Goal: Task Accomplishment & Management: Complete application form

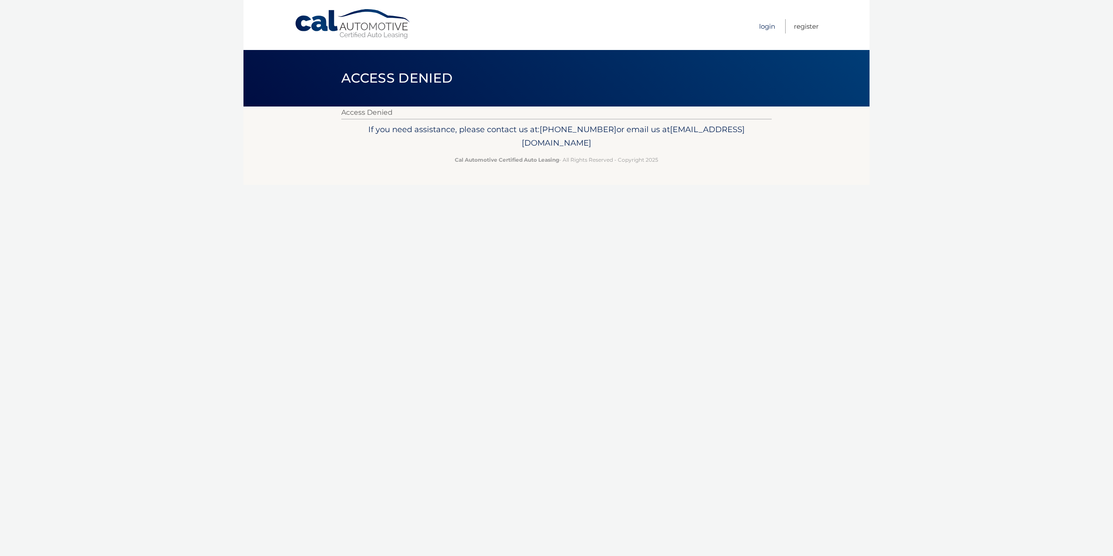
click at [767, 26] on link "Login" at bounding box center [767, 26] width 16 height 14
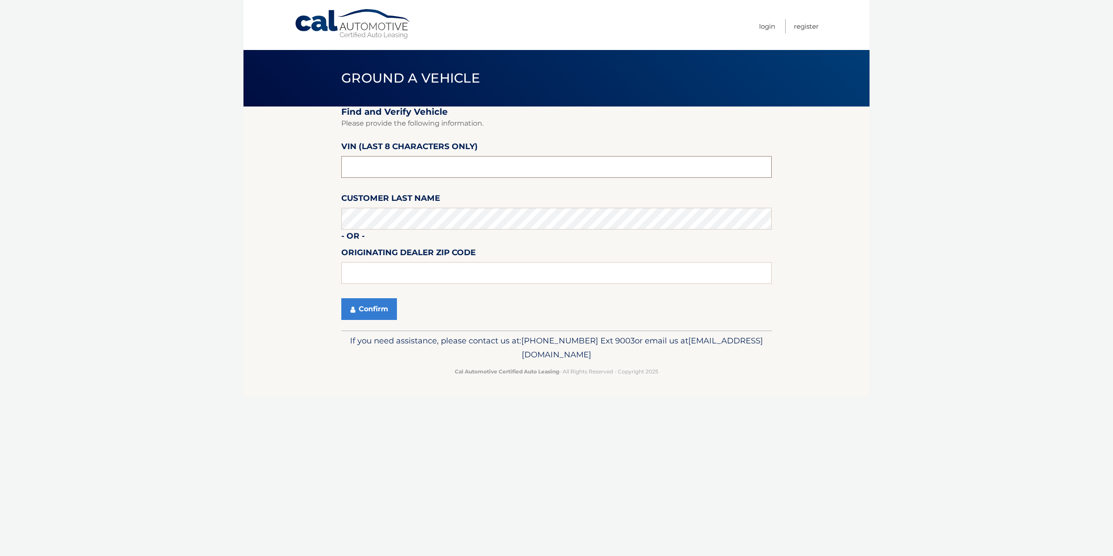
click at [364, 163] on input "text" at bounding box center [556, 167] width 430 height 22
type input "PH492045"
click at [407, 268] on input "text" at bounding box center [556, 273] width 430 height 22
type input "07652"
click at [363, 313] on button "Confirm" at bounding box center [369, 309] width 56 height 22
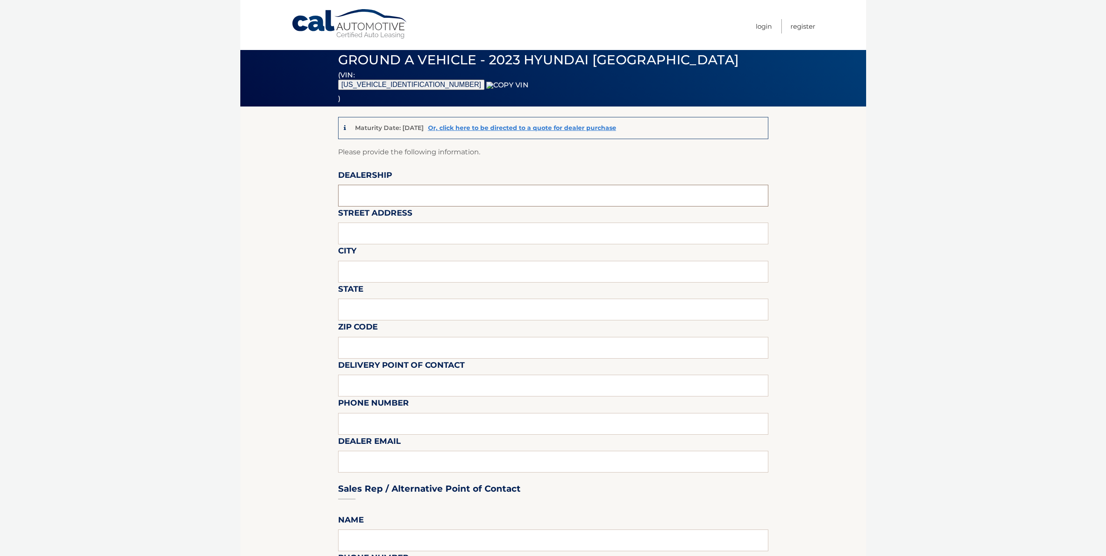
click at [368, 191] on input "text" at bounding box center [553, 196] width 430 height 22
type input "PARAMUS HYUNDAI"
click at [401, 241] on input "text" at bounding box center [553, 234] width 430 height 22
type input "234 ROUTE 4 EAST"
type input "PARAMUS"
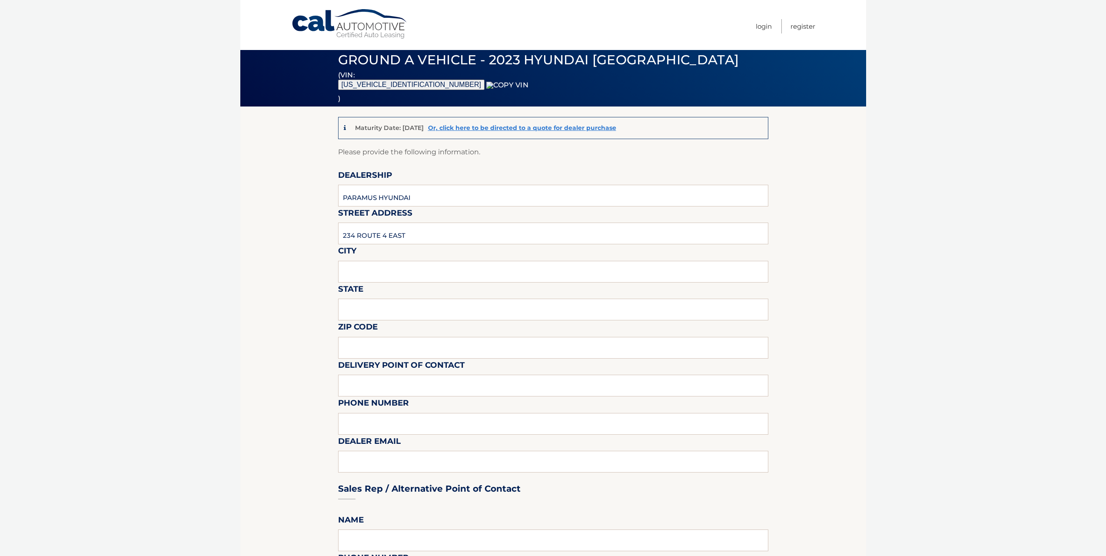
type input "NJ"
type input "07652"
type input "[PERSON_NAME]"
type input "3476712846"
type input "[EMAIL_ADDRESS][DOMAIN_NAME]"
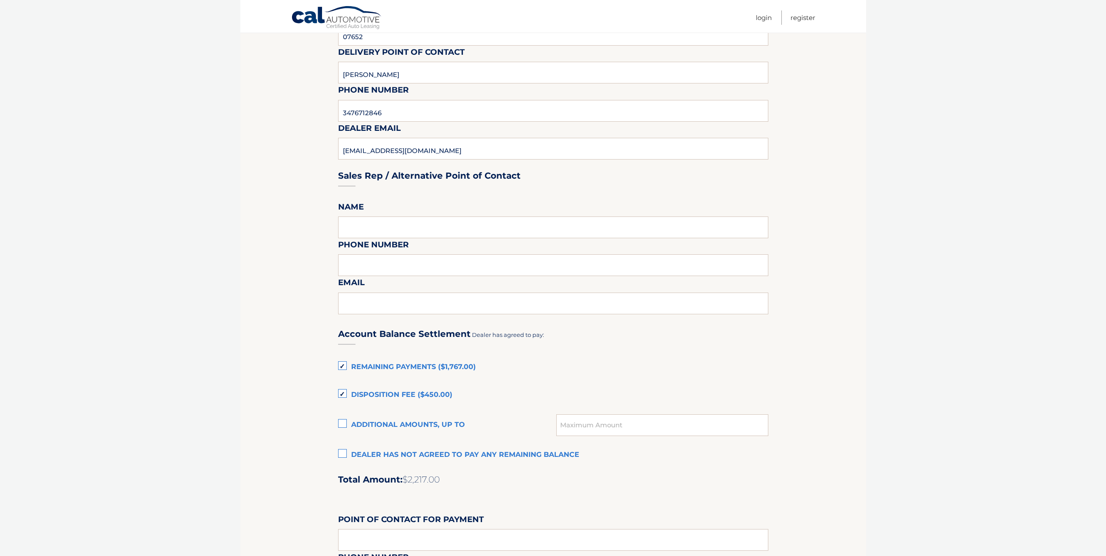
scroll to position [315, 0]
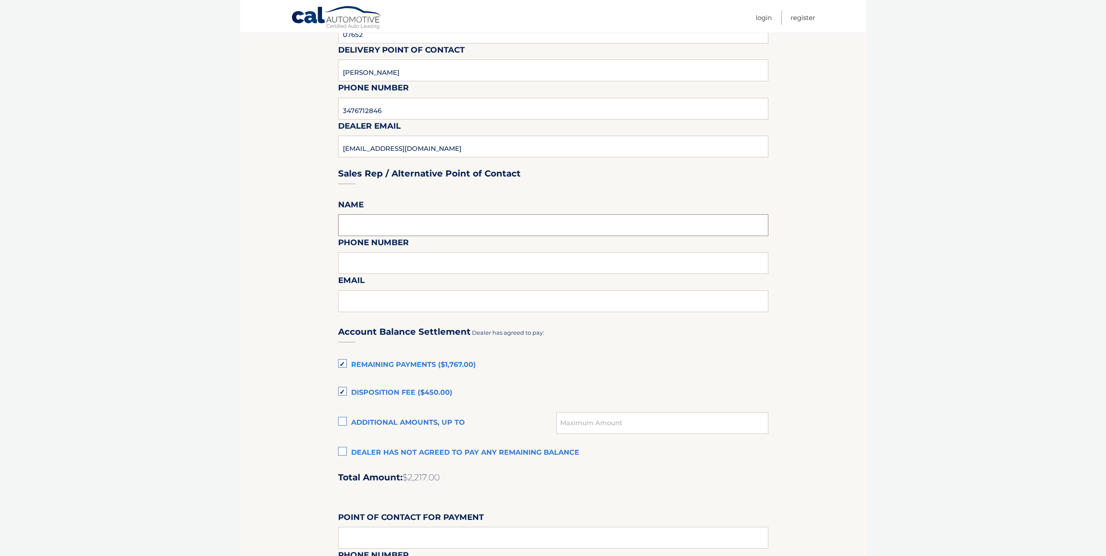
click at [397, 227] on input "text" at bounding box center [553, 225] width 430 height 22
type input "[PERSON_NAME]"
type input "3476712846"
type input "[EMAIL_ADDRESS][DOMAIN_NAME]"
click at [271, 319] on section "Maturity Date: [DATE] Or, click here to be directed to a quote for dealer purch…" at bounding box center [553, 267] width 626 height 952
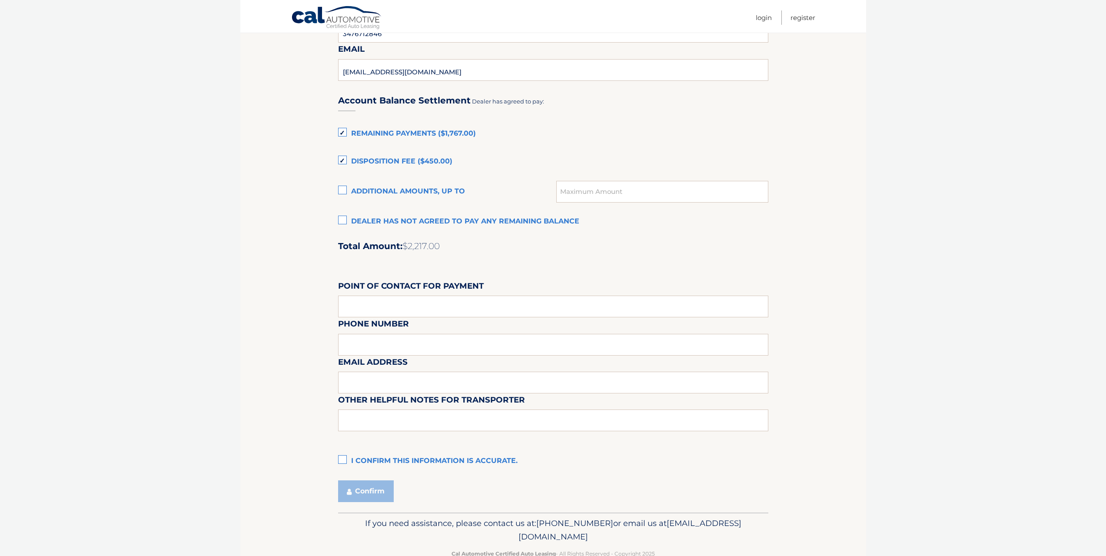
scroll to position [569, 0]
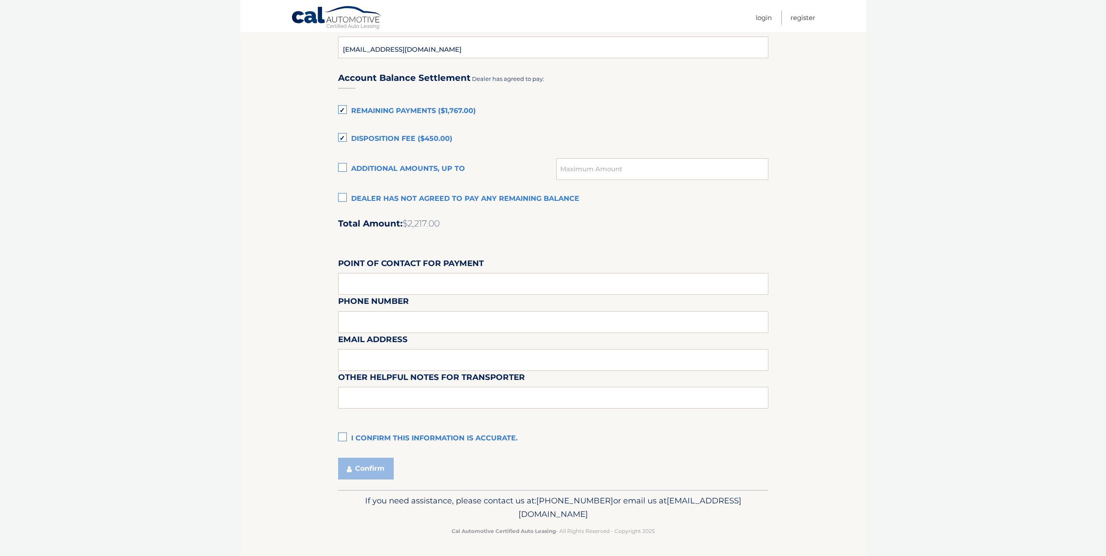
click at [343, 199] on label "Dealer has not agreed to pay any remaining balance" at bounding box center [553, 198] width 430 height 17
click at [0, 0] on input "Dealer has not agreed to pay any remaining balance" at bounding box center [0, 0] width 0 height 0
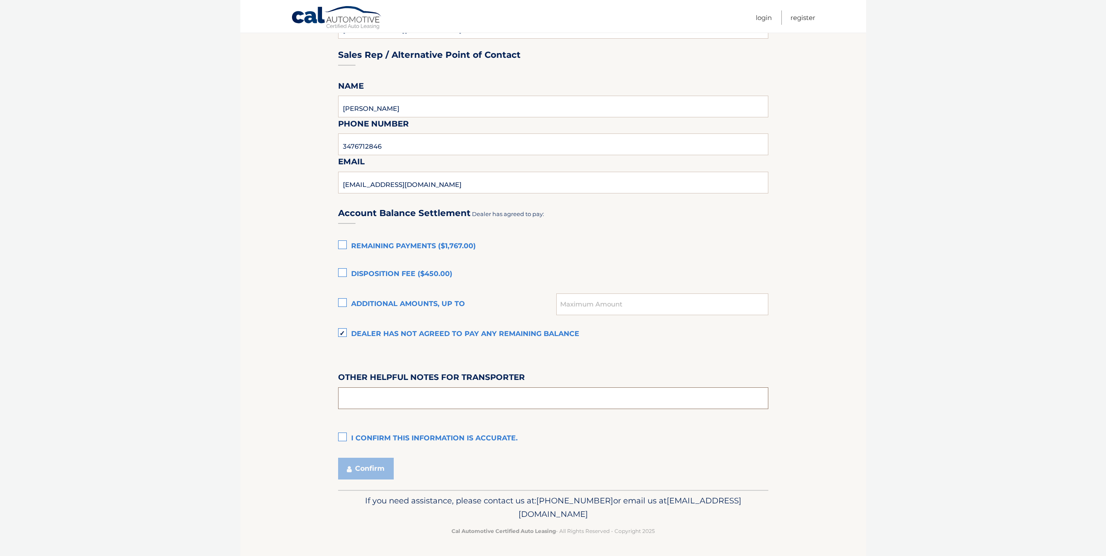
click at [385, 395] on input "text" at bounding box center [553, 398] width 430 height 22
drag, startPoint x: 345, startPoint y: 434, endPoint x: 349, endPoint y: 432, distance: 5.1
click at [344, 434] on label "I confirm this information is accurate." at bounding box center [553, 438] width 430 height 17
click at [0, 0] on input "I confirm this information is accurate." at bounding box center [0, 0] width 0 height 0
click at [364, 395] on input "text" at bounding box center [553, 398] width 430 height 22
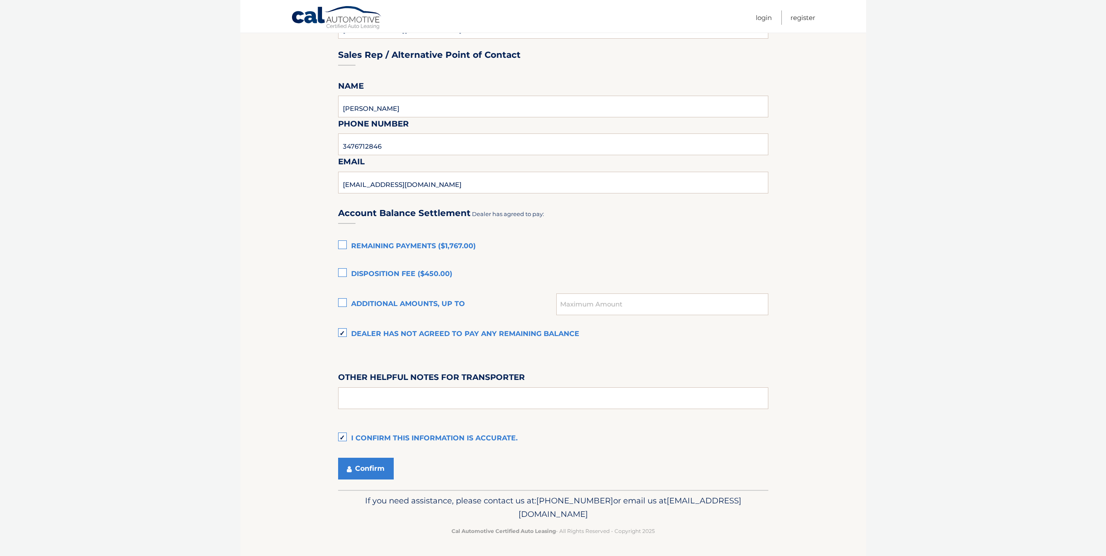
click at [341, 334] on label "Dealer has not agreed to pay any remaining balance" at bounding box center [553, 334] width 430 height 17
click at [0, 0] on input "Dealer has not agreed to pay any remaining balance" at bounding box center [0, 0] width 0 height 0
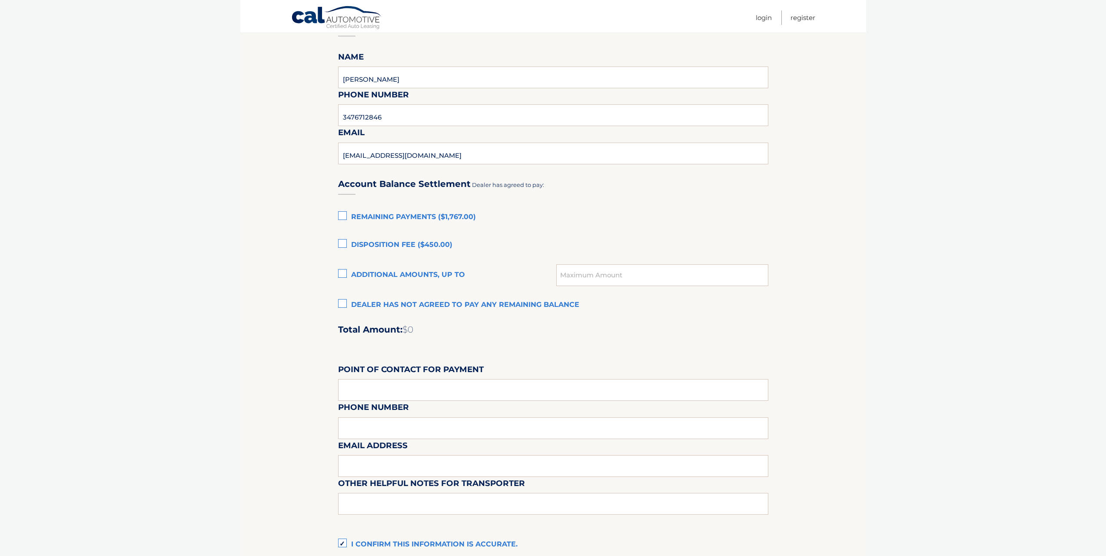
scroll to position [466, 0]
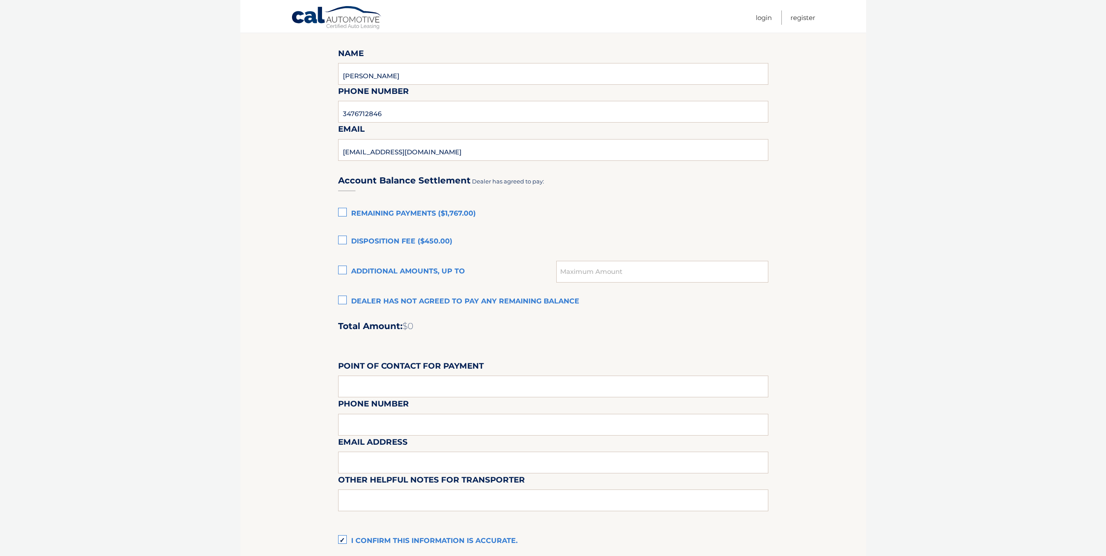
click at [341, 213] on label "Remaining Payments ($1,767.00)" at bounding box center [553, 213] width 430 height 17
click at [0, 0] on input "Remaining Payments ($1,767.00)" at bounding box center [0, 0] width 0 height 0
click at [346, 241] on label "Disposition Fee ($450.00)" at bounding box center [553, 241] width 430 height 17
click at [0, 0] on input "Disposition Fee ($450.00)" at bounding box center [0, 0] width 0 height 0
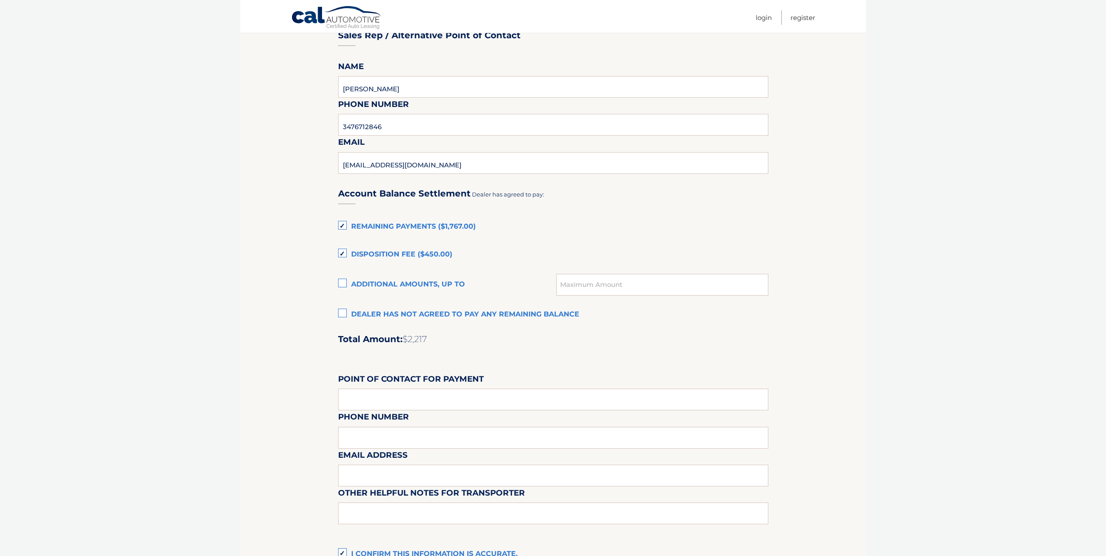
scroll to position [428, 0]
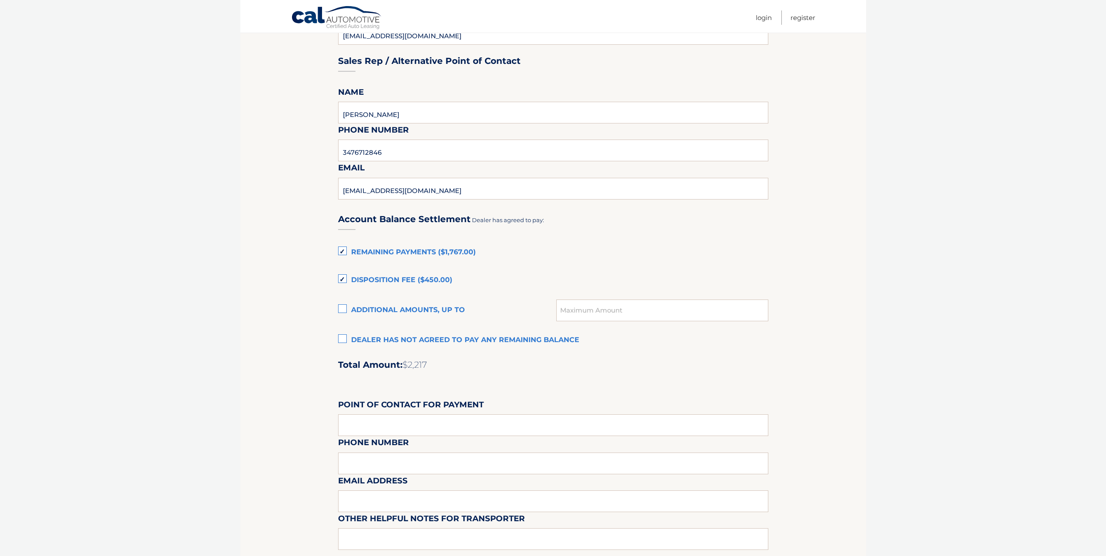
click at [341, 279] on label "Disposition Fee ($450.00)" at bounding box center [553, 280] width 430 height 17
click at [0, 0] on input "Disposition Fee ($450.00)" at bounding box center [0, 0] width 0 height 0
click at [339, 252] on label "Remaining Payments ($1,767.00)" at bounding box center [553, 252] width 430 height 17
click at [0, 0] on input "Remaining Payments ($1,767.00)" at bounding box center [0, 0] width 0 height 0
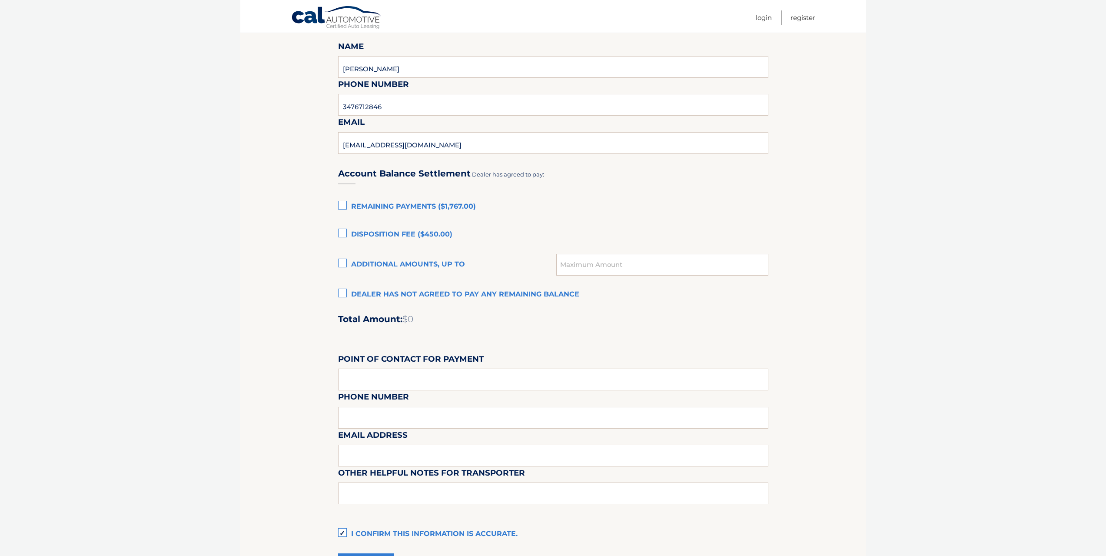
scroll to position [482, 0]
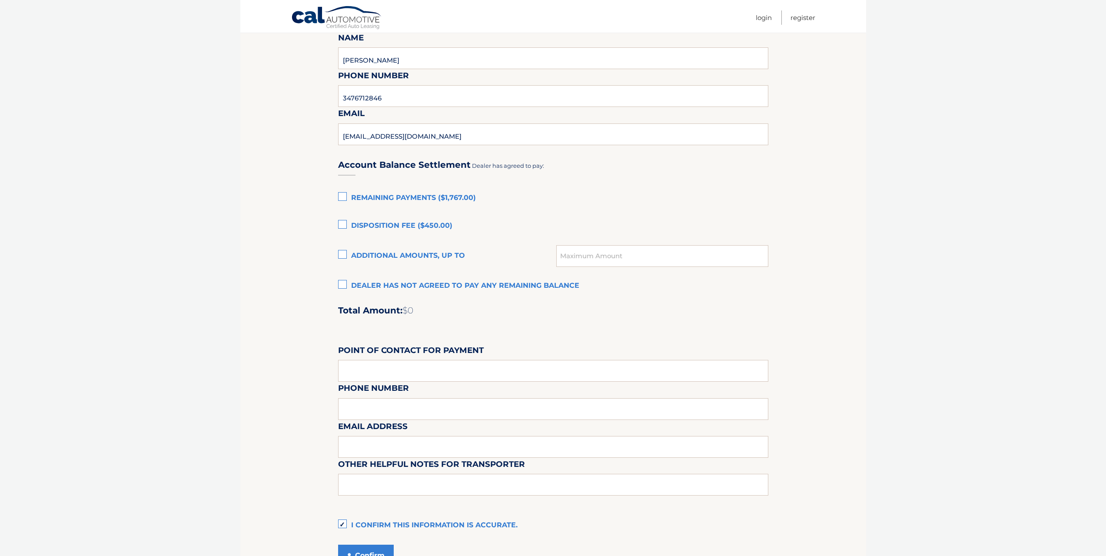
click at [345, 287] on label "Dealer has not agreed to pay any remaining balance" at bounding box center [553, 285] width 430 height 17
click at [0, 0] on input "Dealer has not agreed to pay any remaining balance" at bounding box center [0, 0] width 0 height 0
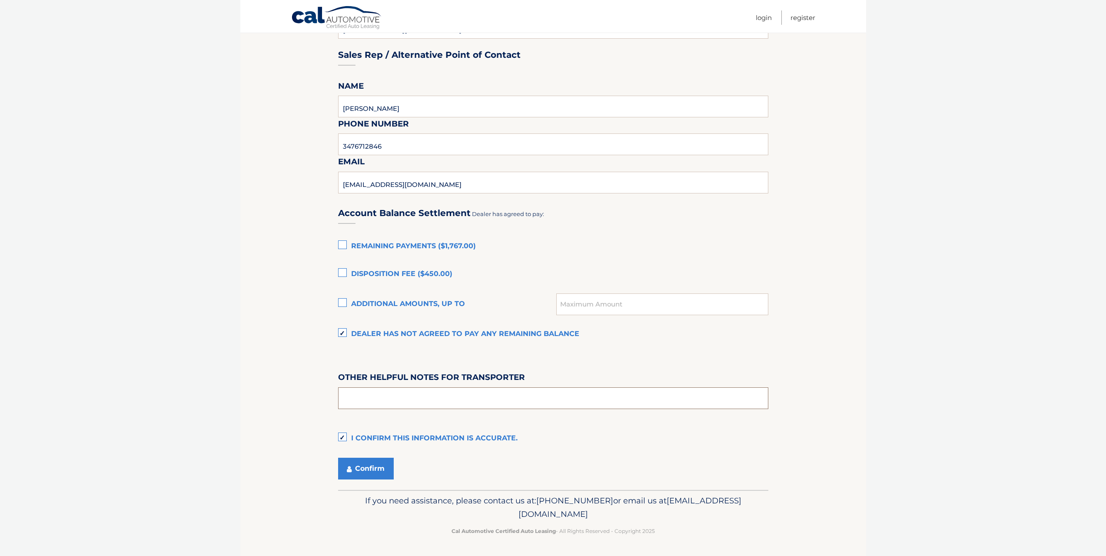
click at [368, 396] on input "text" at bounding box center [553, 398] width 430 height 22
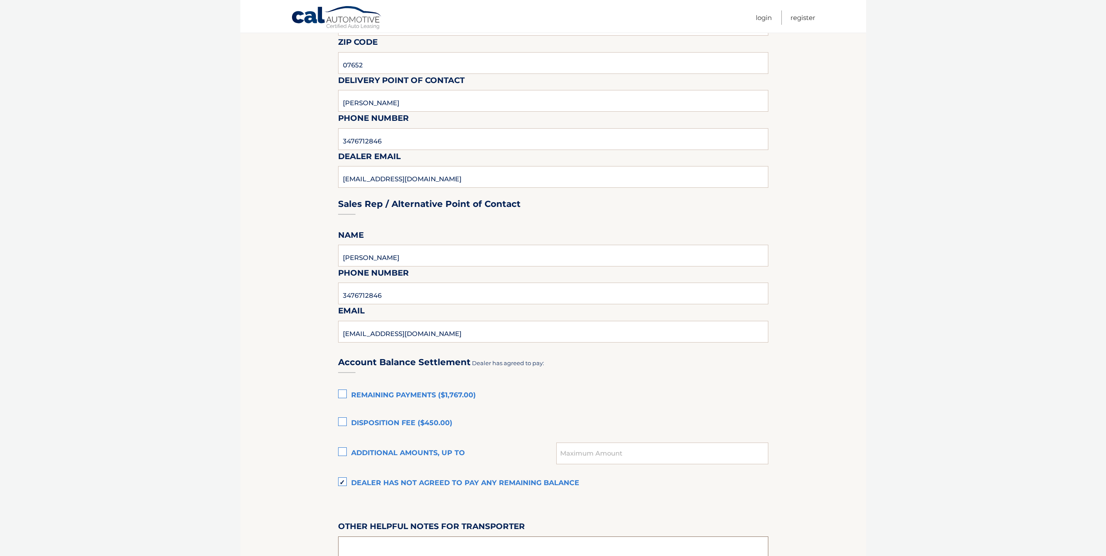
scroll to position [282, 0]
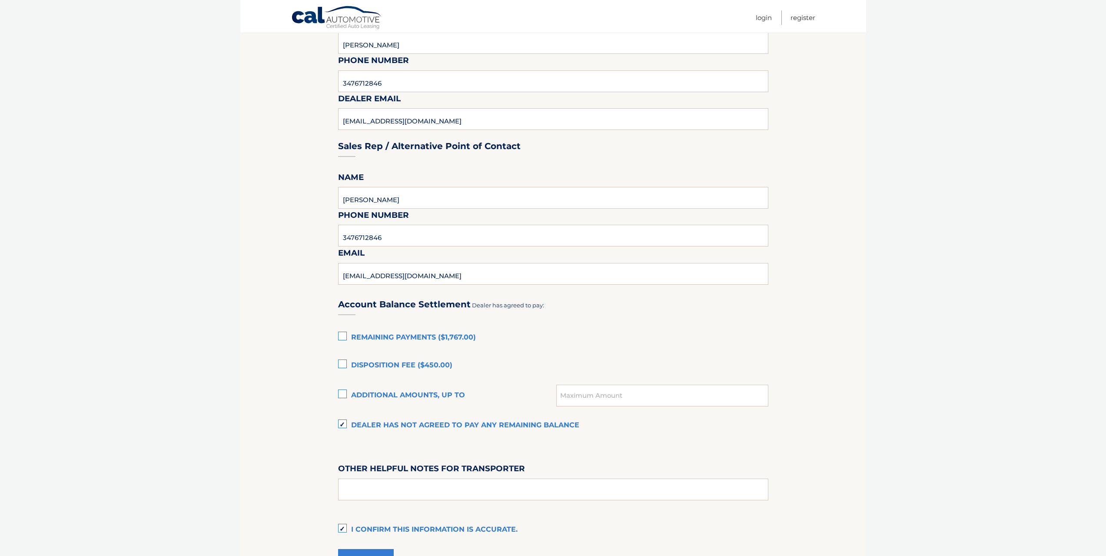
scroll to position [379, 0]
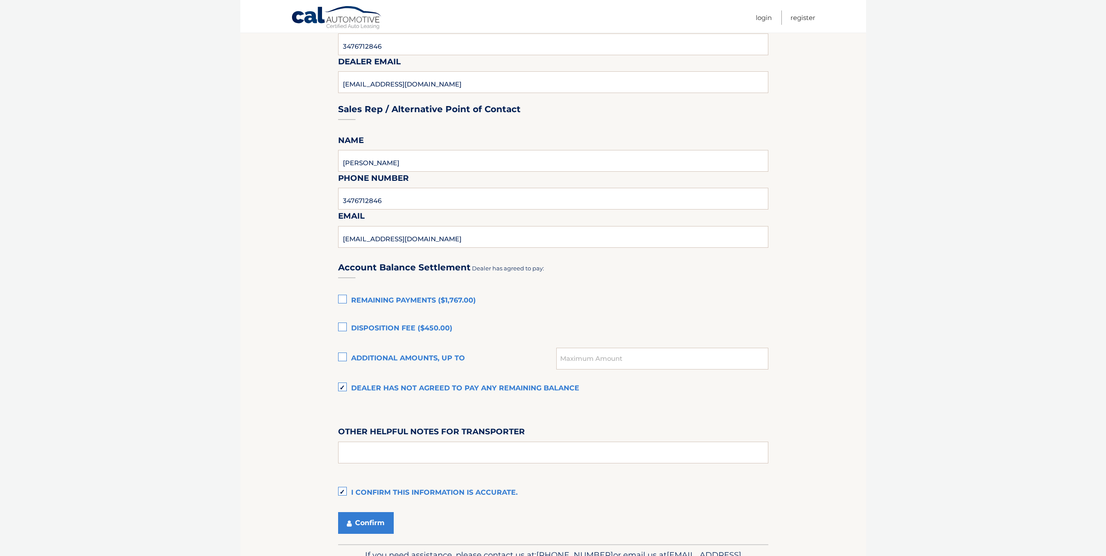
click at [343, 328] on label "Disposition Fee ($450.00)" at bounding box center [553, 328] width 430 height 17
click at [0, 0] on input "Disposition Fee ($450.00)" at bounding box center [0, 0] width 0 height 0
click at [343, 294] on label "Remaining Payments ($1,767.00)" at bounding box center [553, 300] width 430 height 17
click at [0, 0] on input "Remaining Payments ($1,767.00)" at bounding box center [0, 0] width 0 height 0
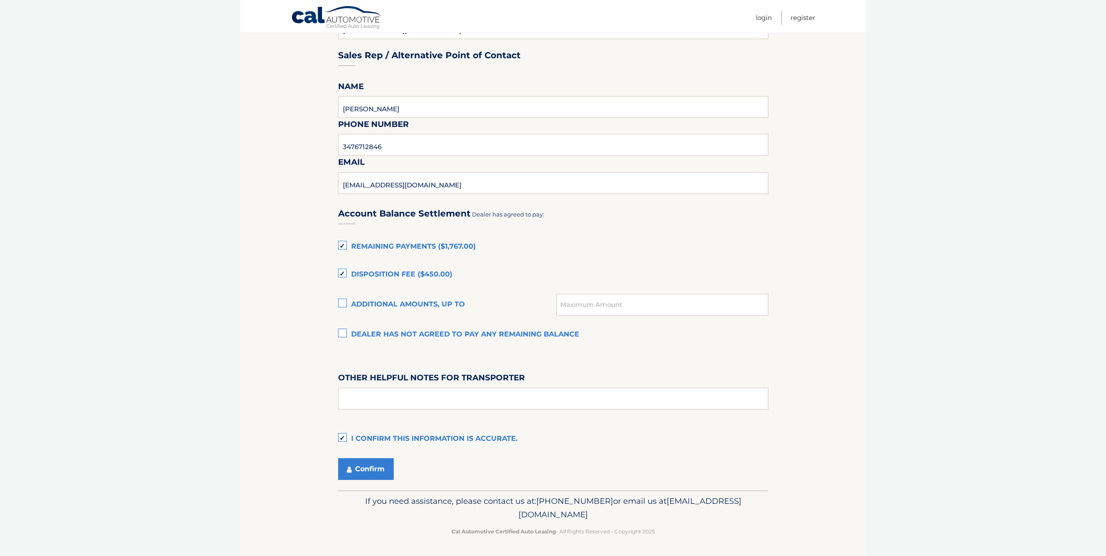
scroll to position [434, 0]
click at [421, 356] on div "Account Balance Settlement Dealer has agreed to pay: Remaining Payments ($1,767…" at bounding box center [553, 322] width 430 height 250
click at [348, 335] on label "Dealer has not agreed to pay any remaining balance" at bounding box center [553, 334] width 430 height 17
click at [0, 0] on input "Dealer has not agreed to pay any remaining balance" at bounding box center [0, 0] width 0 height 0
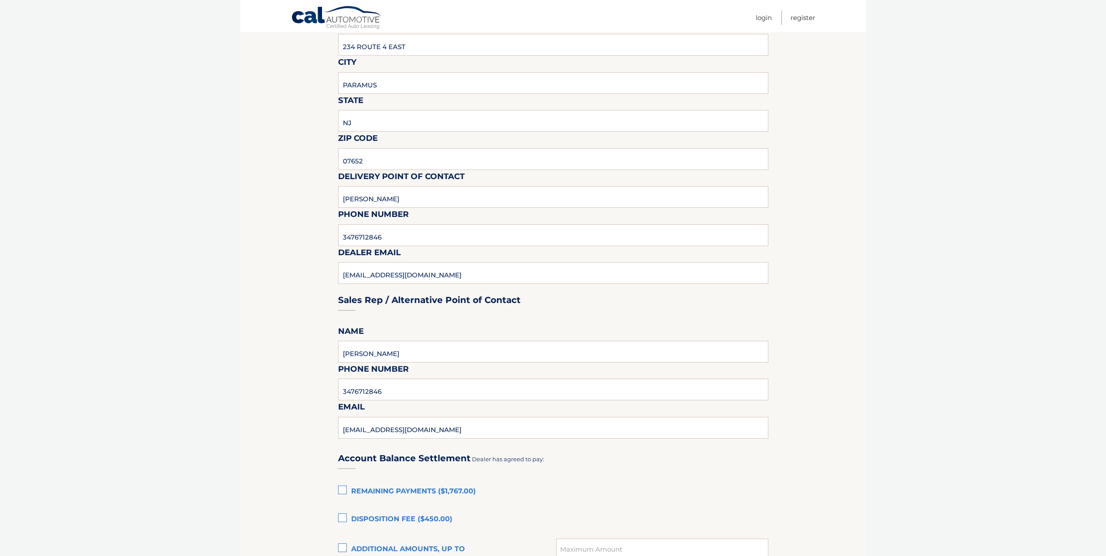
scroll to position [86, 0]
